Goal: Task Accomplishment & Management: Use online tool/utility

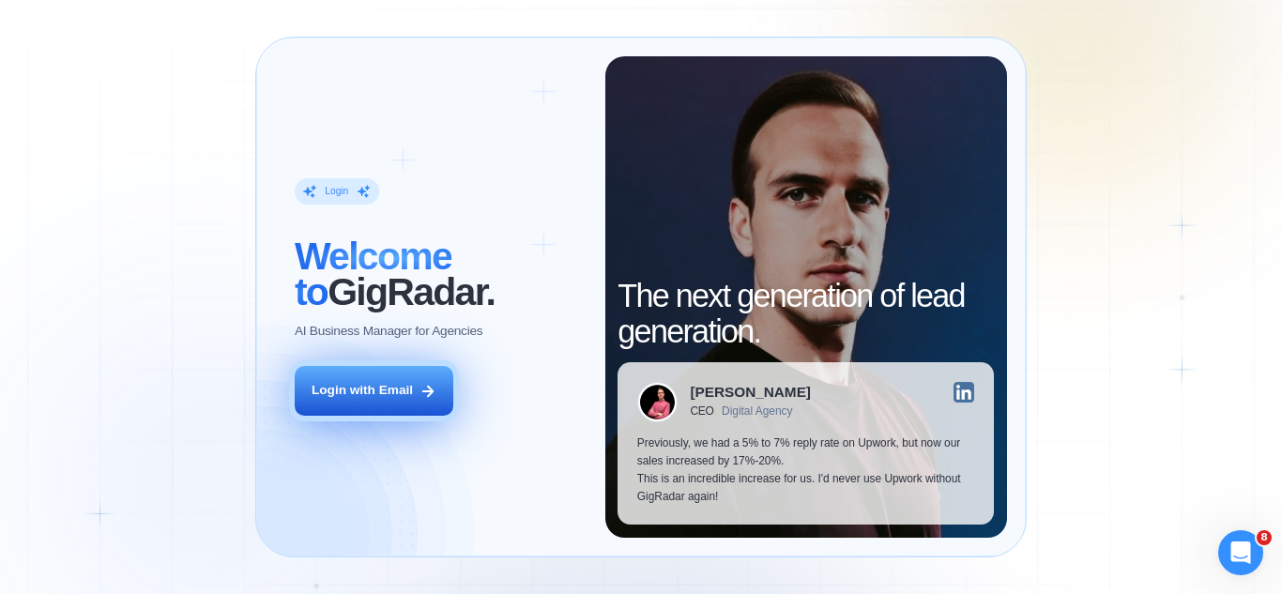
click at [433, 387] on icon at bounding box center [427, 391] width 17 height 17
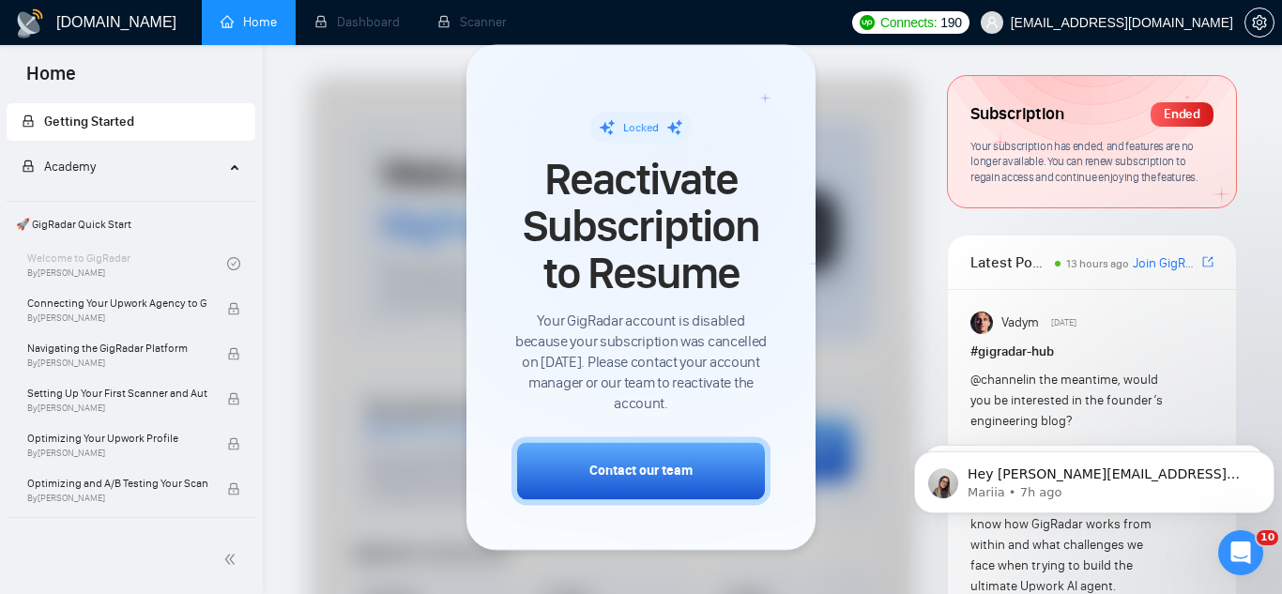
click at [1085, 23] on span "caleb+yellowstonelabs@socialbloom.io" at bounding box center [1121, 23] width 222 height 0
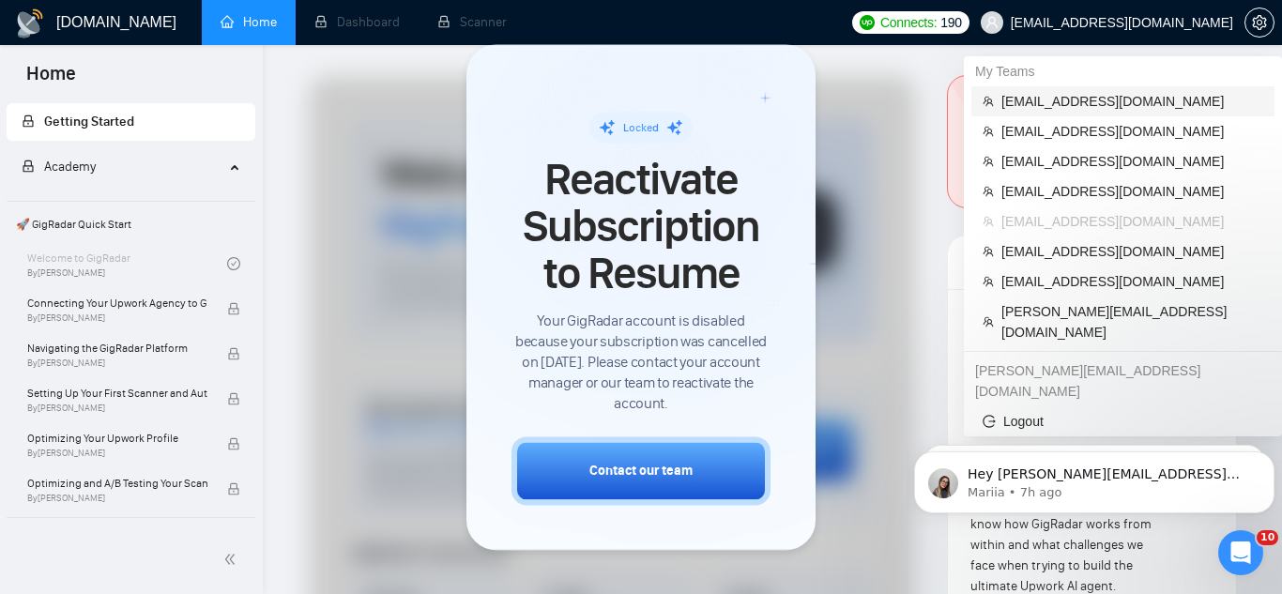
click at [1033, 113] on li "jp@technopath.co" at bounding box center [1122, 101] width 303 height 30
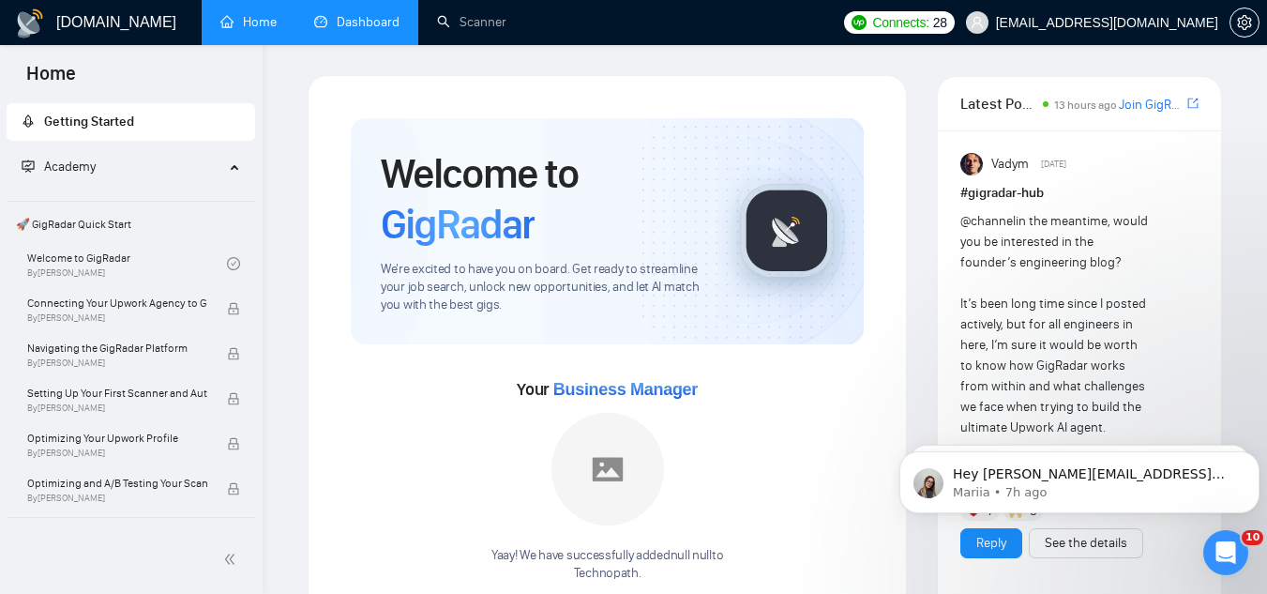
click at [383, 22] on link "Dashboard" at bounding box center [356, 22] width 85 height 16
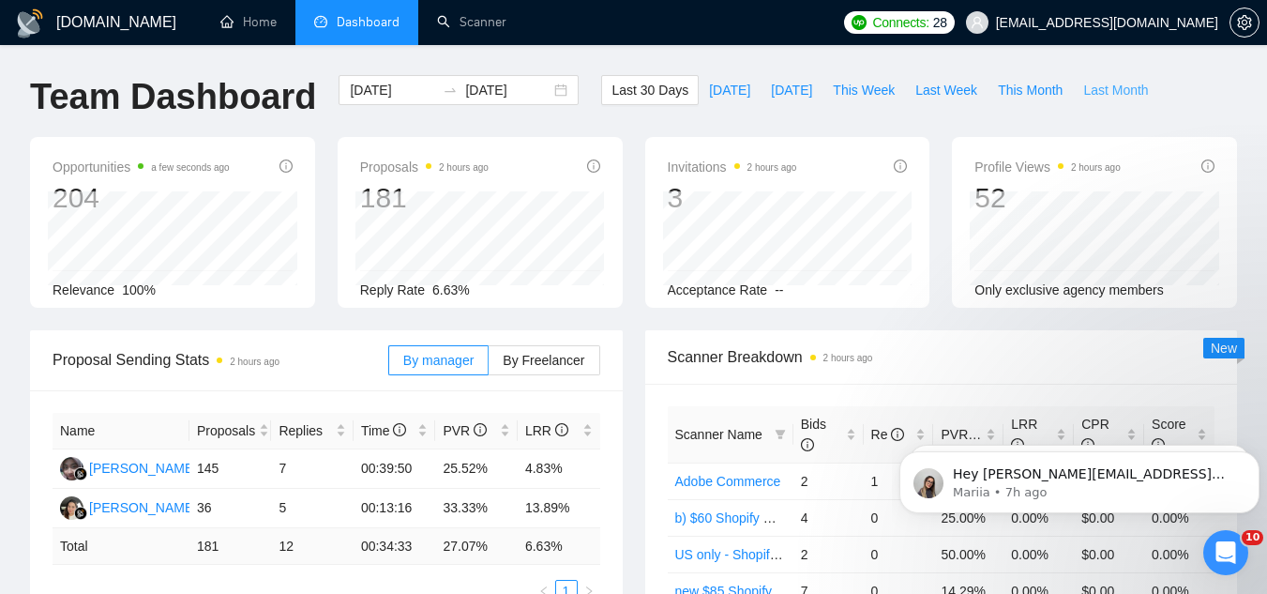
click at [1084, 87] on span "Last Month" at bounding box center [1116, 90] width 65 height 21
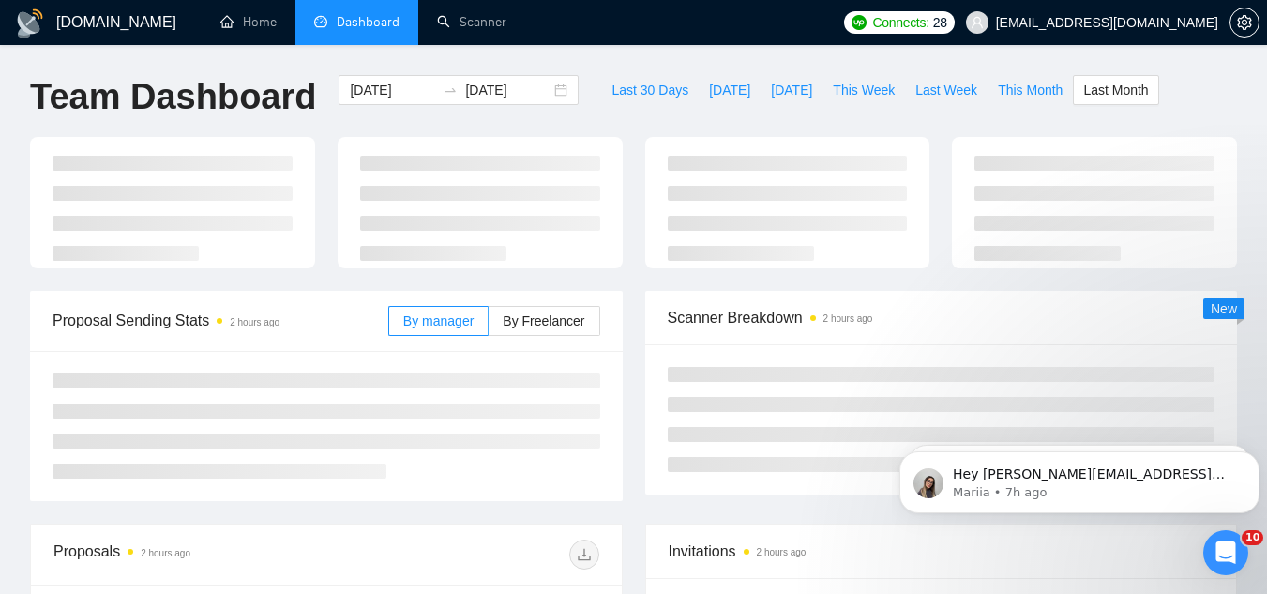
type input "2025-09-01"
type input "2025-09-30"
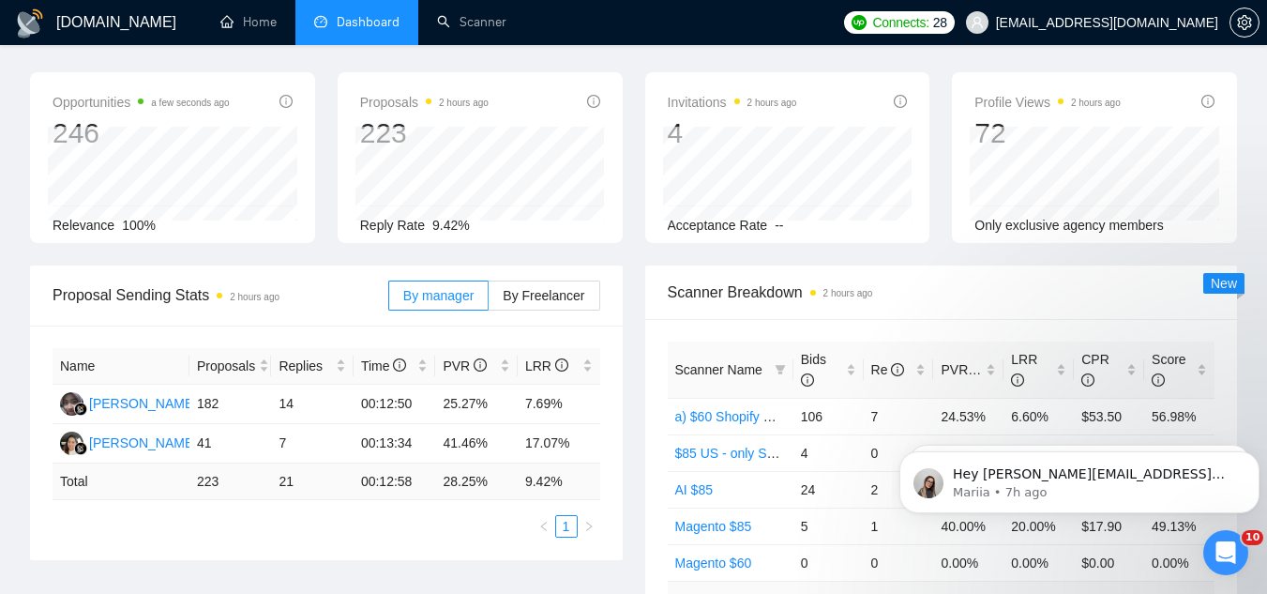
scroll to position [94, 0]
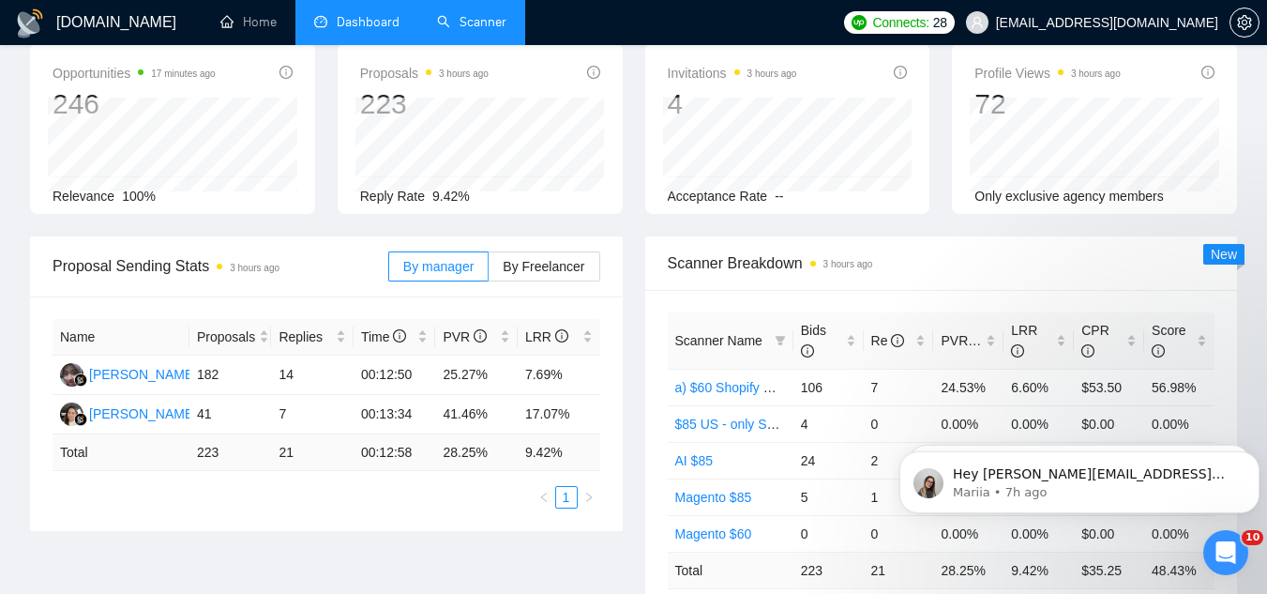
click at [477, 30] on link "Scanner" at bounding box center [471, 22] width 69 height 16
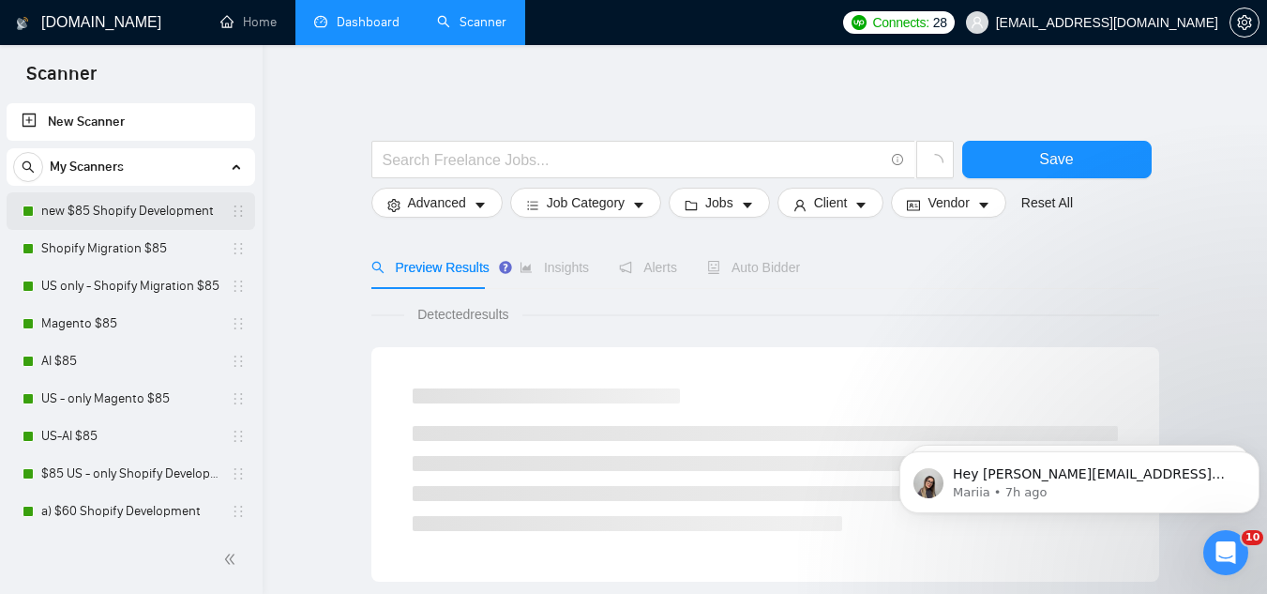
click at [169, 218] on link "new $85 Shopify Development" at bounding box center [130, 211] width 178 height 38
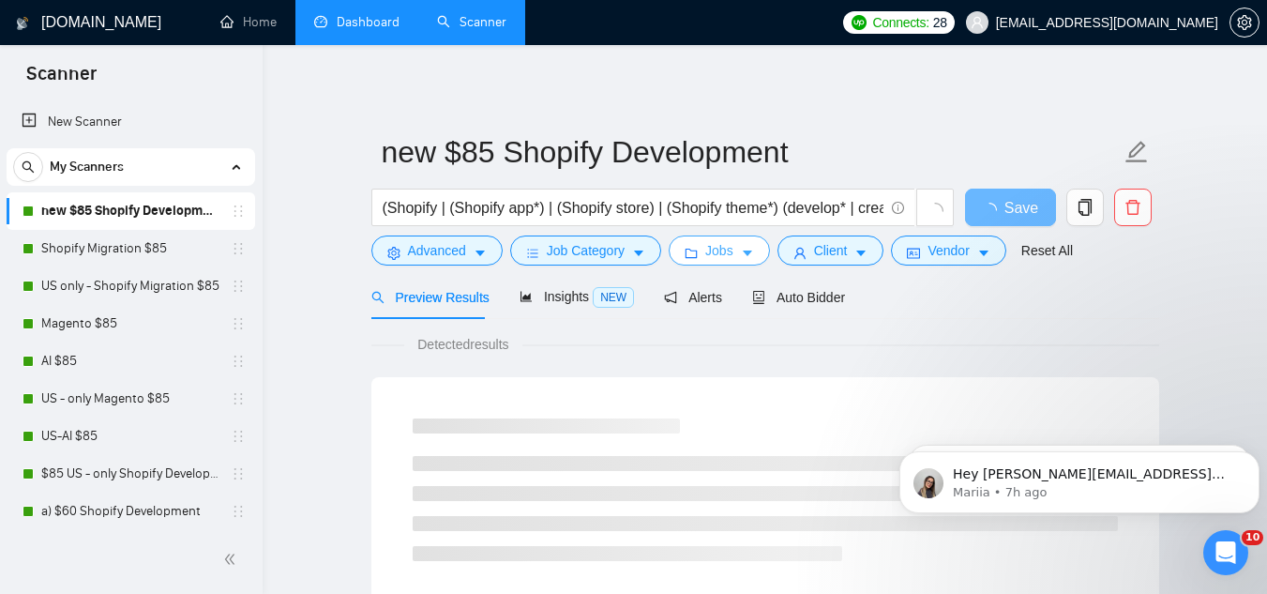
click at [706, 255] on span "Jobs" at bounding box center [720, 250] width 28 height 21
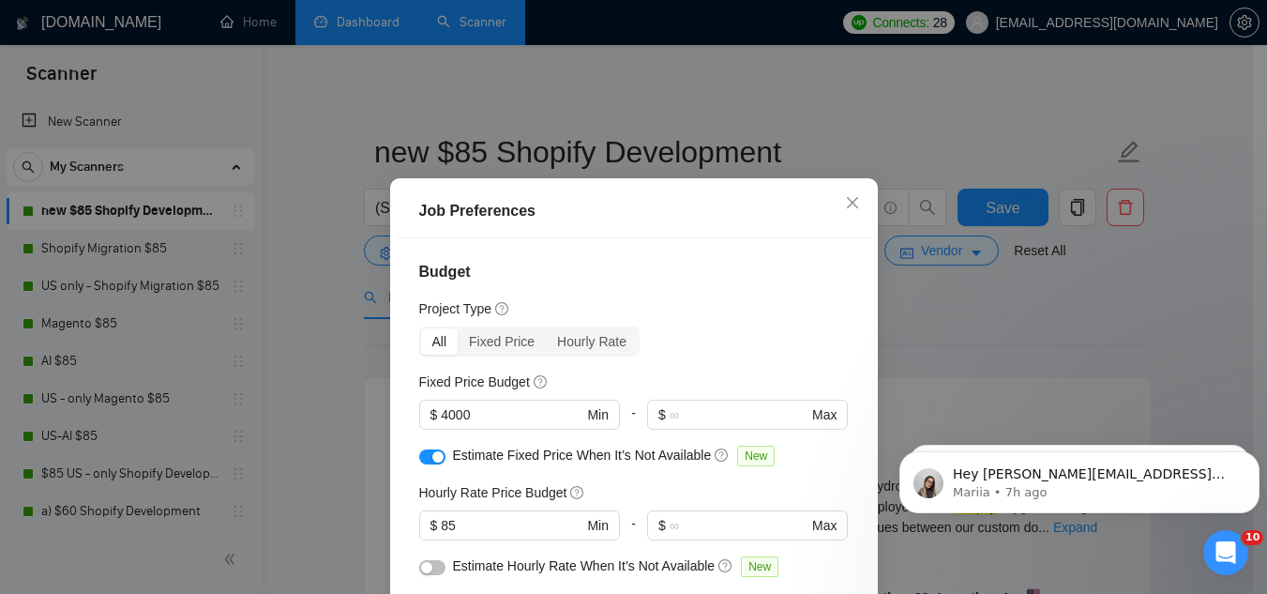
scroll to position [94, 0]
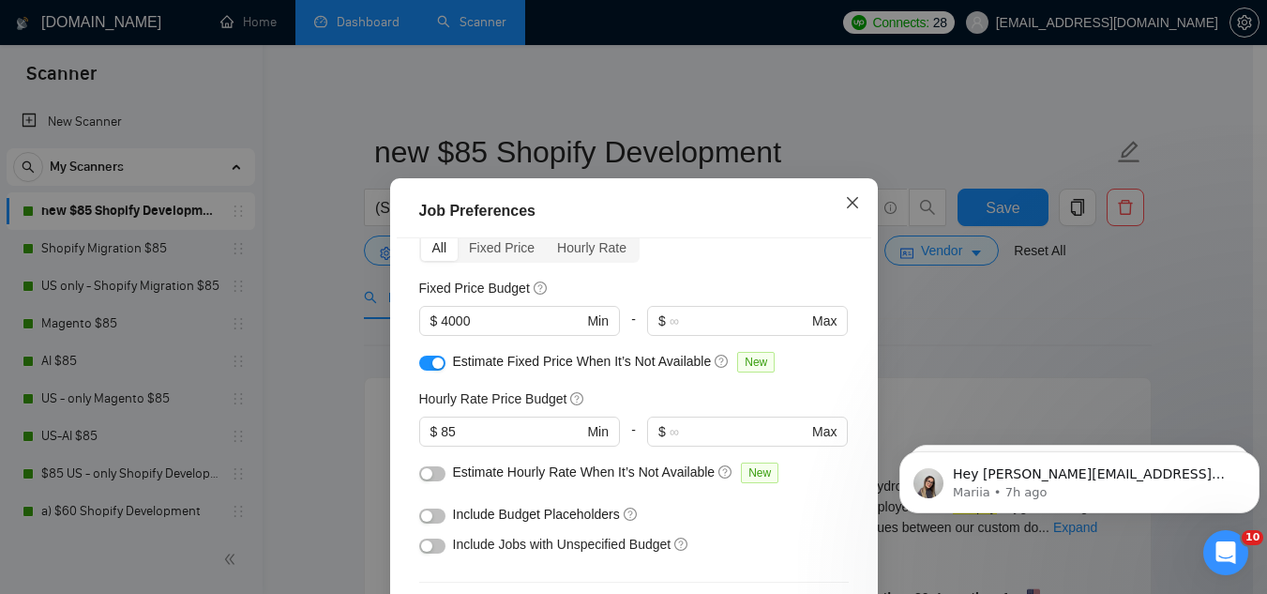
click at [845, 210] on icon "close" at bounding box center [852, 202] width 15 height 15
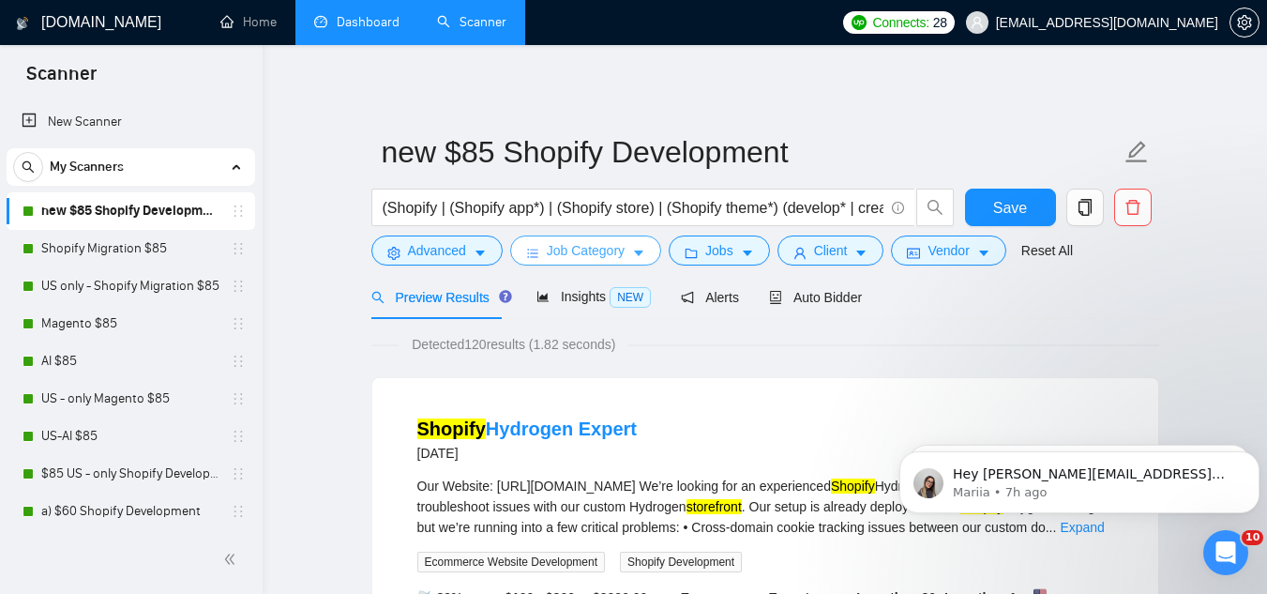
click at [591, 257] on span "Job Category" at bounding box center [586, 250] width 78 height 21
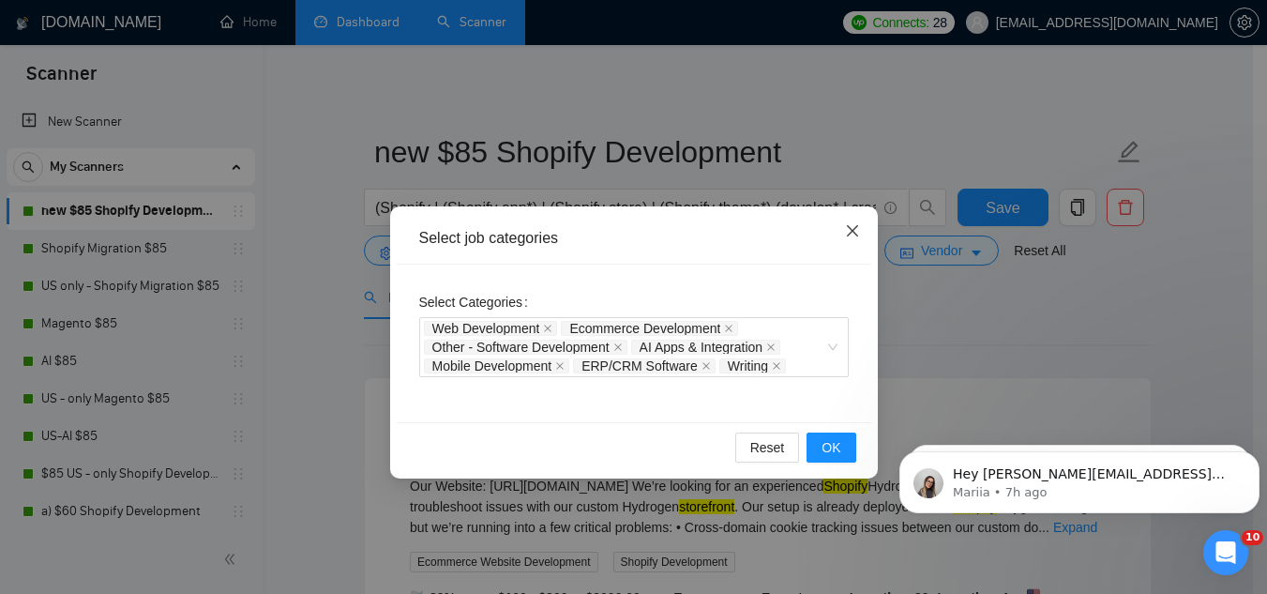
click at [849, 241] on span "Close" at bounding box center [852, 231] width 51 height 51
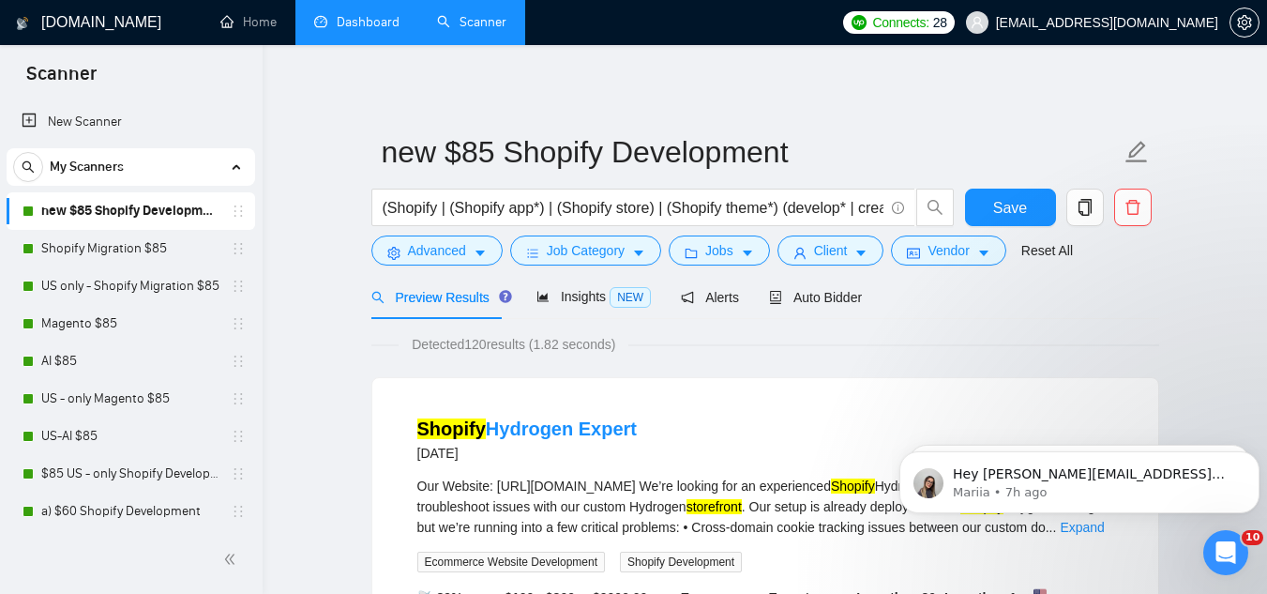
click at [357, 30] on link "Dashboard" at bounding box center [356, 22] width 85 height 16
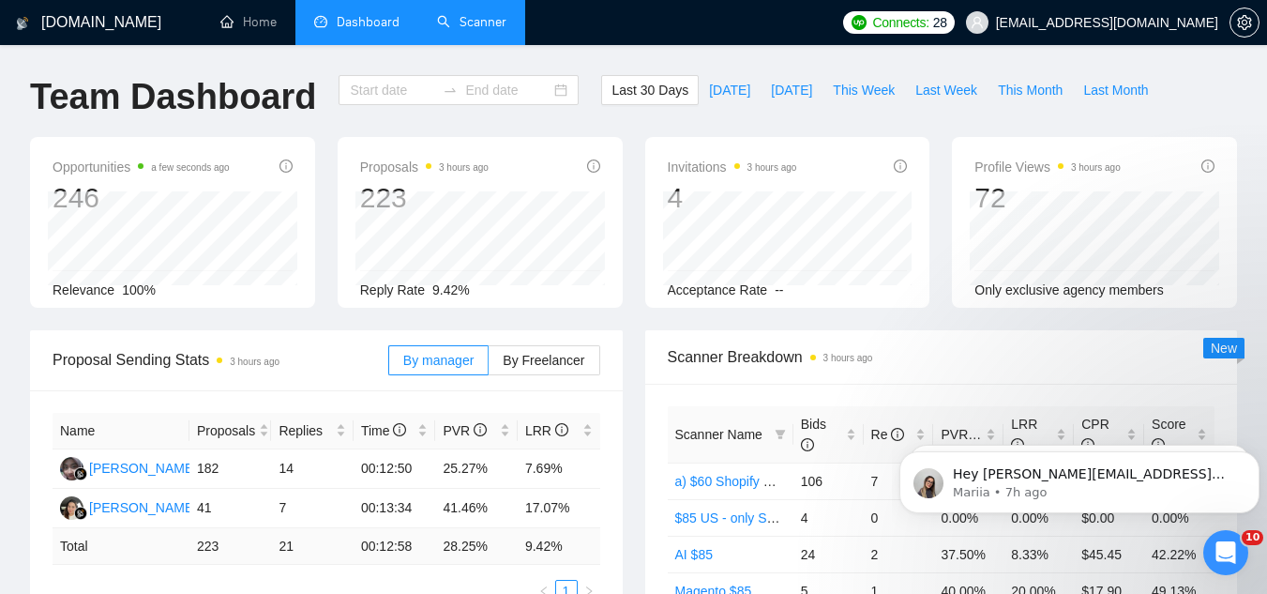
type input "2025-09-14"
type input "2025-10-14"
click at [826, 105] on div "Last 30 Days Today Yesterday This Week Last Week This Month Last Month" at bounding box center [880, 106] width 580 height 62
click at [840, 88] on span "This Week" at bounding box center [864, 90] width 62 height 21
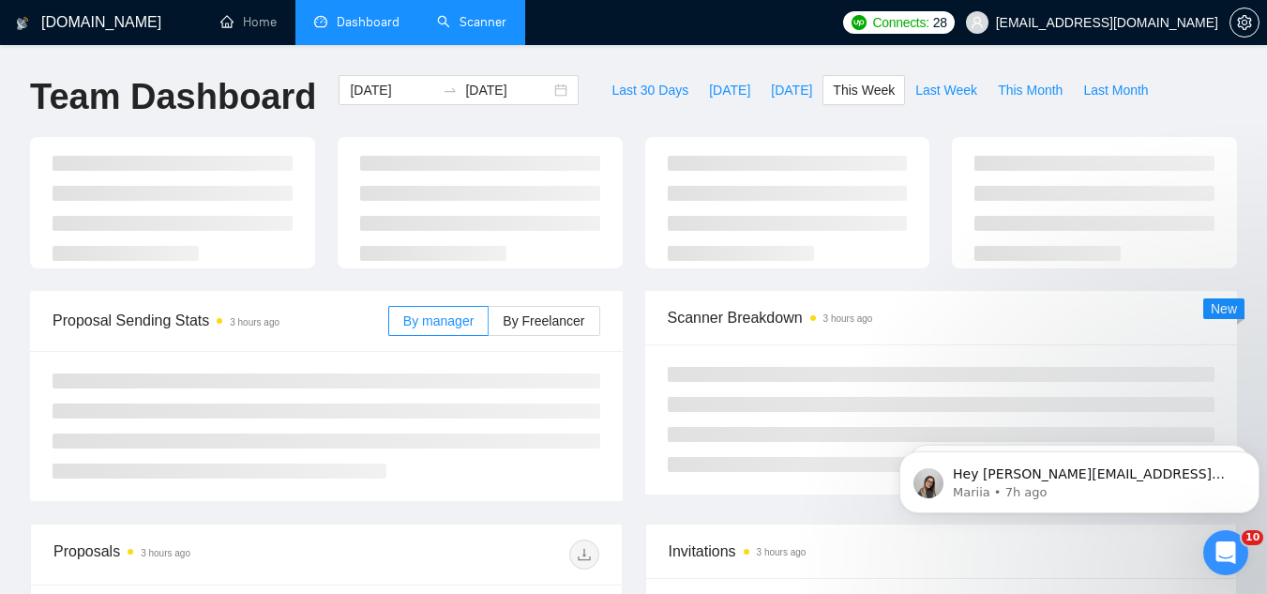
type input "2025-10-13"
type input "2025-10-19"
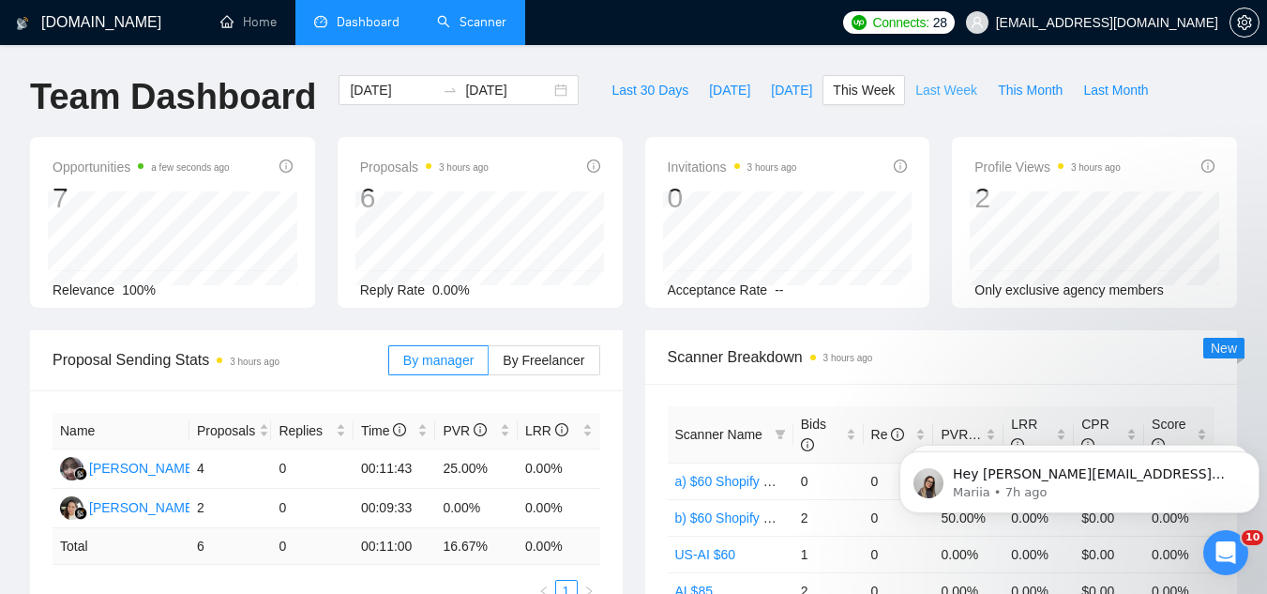
click at [926, 83] on span "Last Week" at bounding box center [947, 90] width 62 height 21
type input "2025-10-06"
type input "2025-10-12"
